Goal: Find specific page/section: Find specific page/section

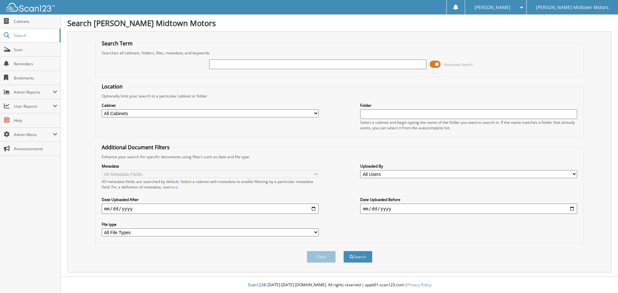
click at [262, 65] on input "text" at bounding box center [317, 65] width 217 height 10
type input "q279a"
click at [343, 251] on button "Search" at bounding box center [357, 257] width 29 height 12
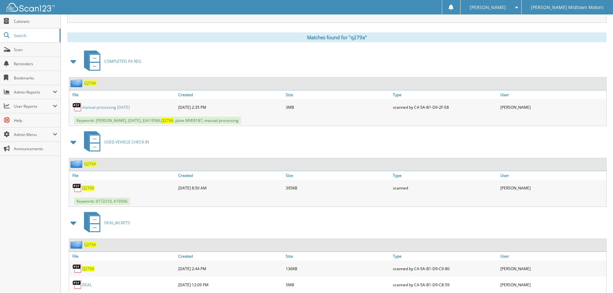
scroll to position [257, 0]
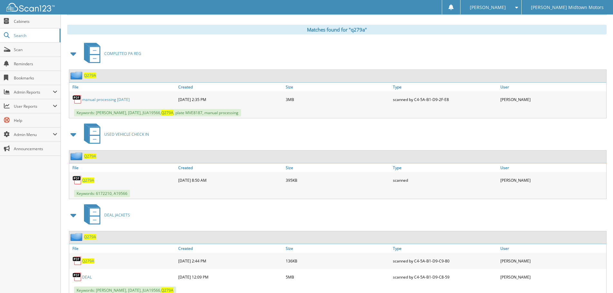
click at [98, 99] on link "manual processing [DATE]" at bounding box center [106, 99] width 48 height 5
click at [17, 21] on span "Cabinets" at bounding box center [35, 21] width 43 height 5
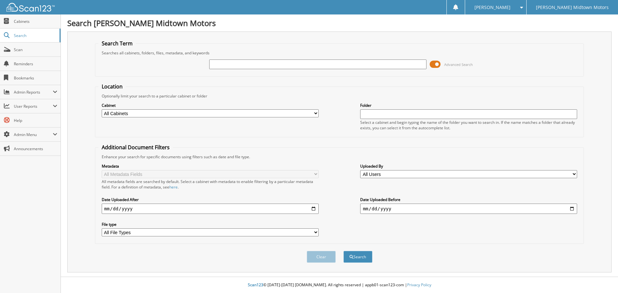
click at [317, 68] on input "text" at bounding box center [317, 65] width 217 height 10
type input "manual"
click at [343, 251] on button "Search" at bounding box center [357, 257] width 29 height 12
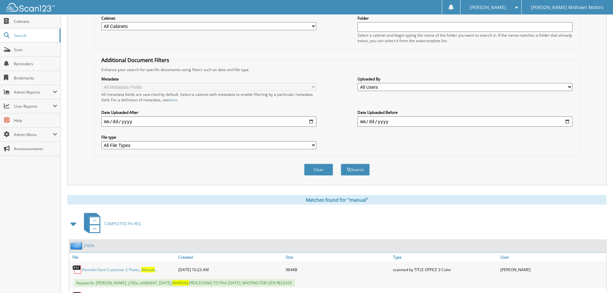
scroll to position [32, 0]
